Goal: Task Accomplishment & Management: Use online tool/utility

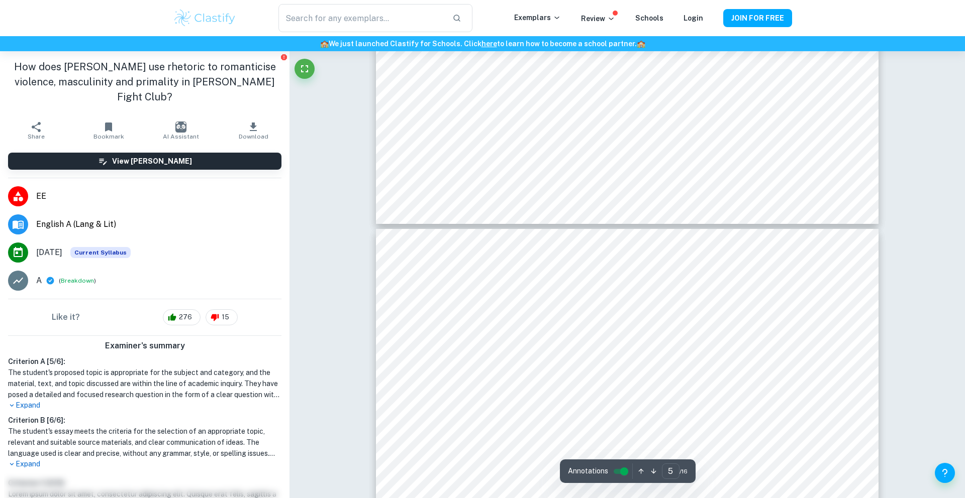
scroll to position [2776, 0]
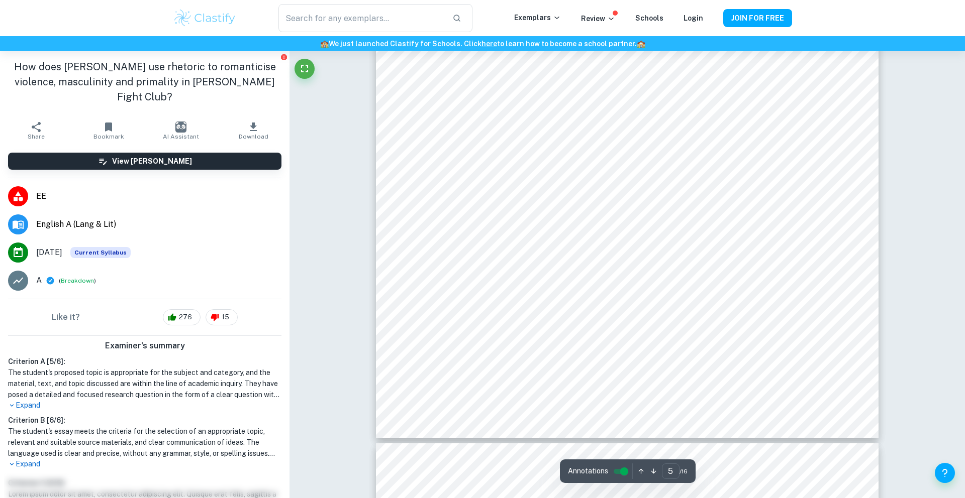
type input "6"
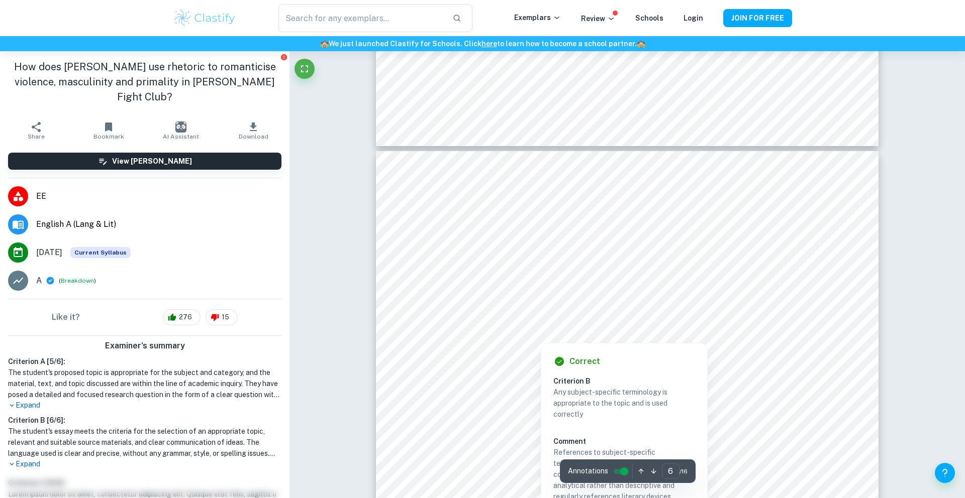
scroll to position [3460, 0]
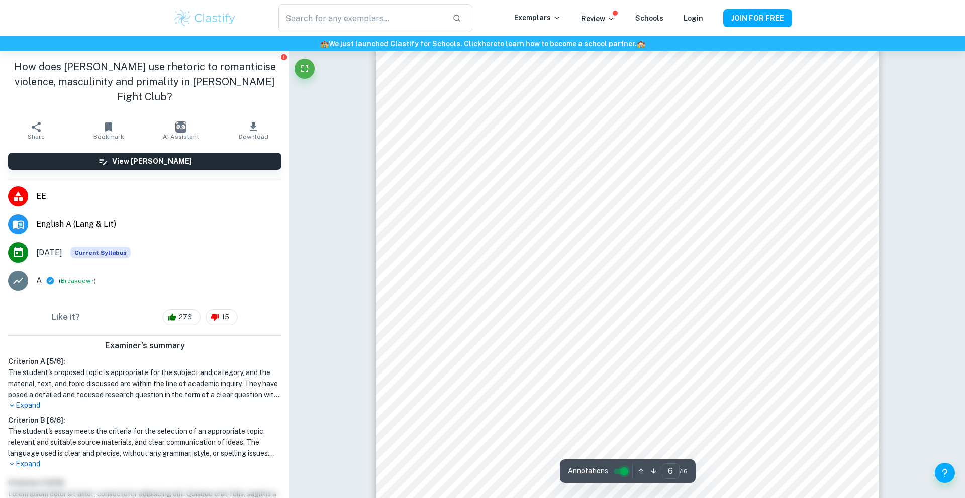
click at [620, 473] on input "controlled" at bounding box center [624, 472] width 36 height 12
type input "5"
click at [623, 470] on input "controlled" at bounding box center [624, 472] width 36 height 12
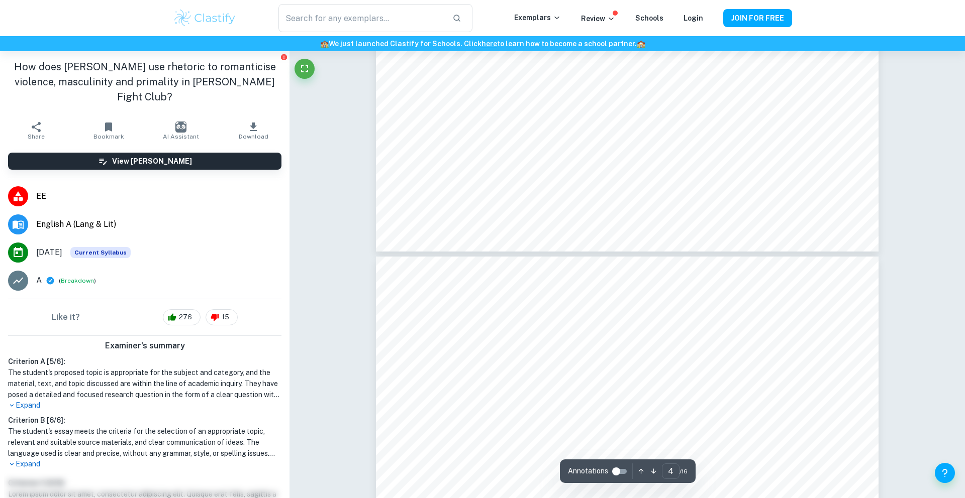
scroll to position [2590, 0]
type input "5"
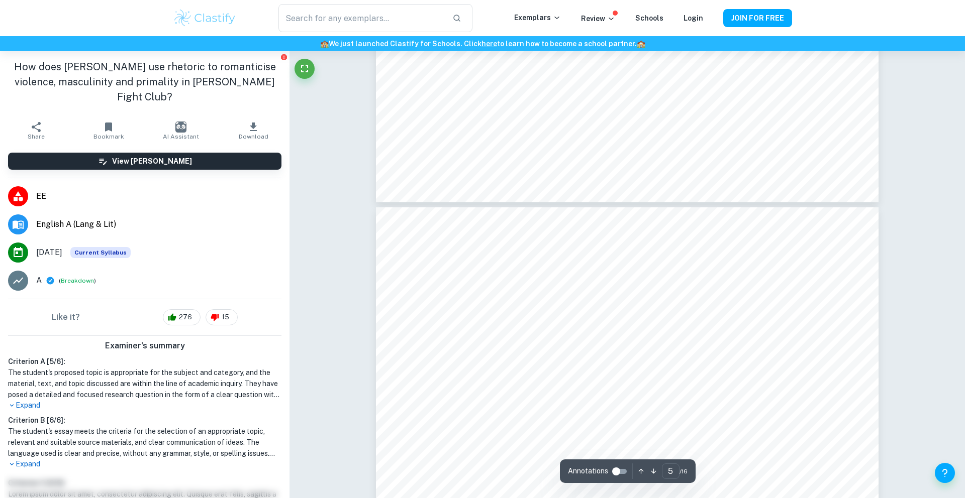
scroll to position [2637, 0]
